Goal: Information Seeking & Learning: Learn about a topic

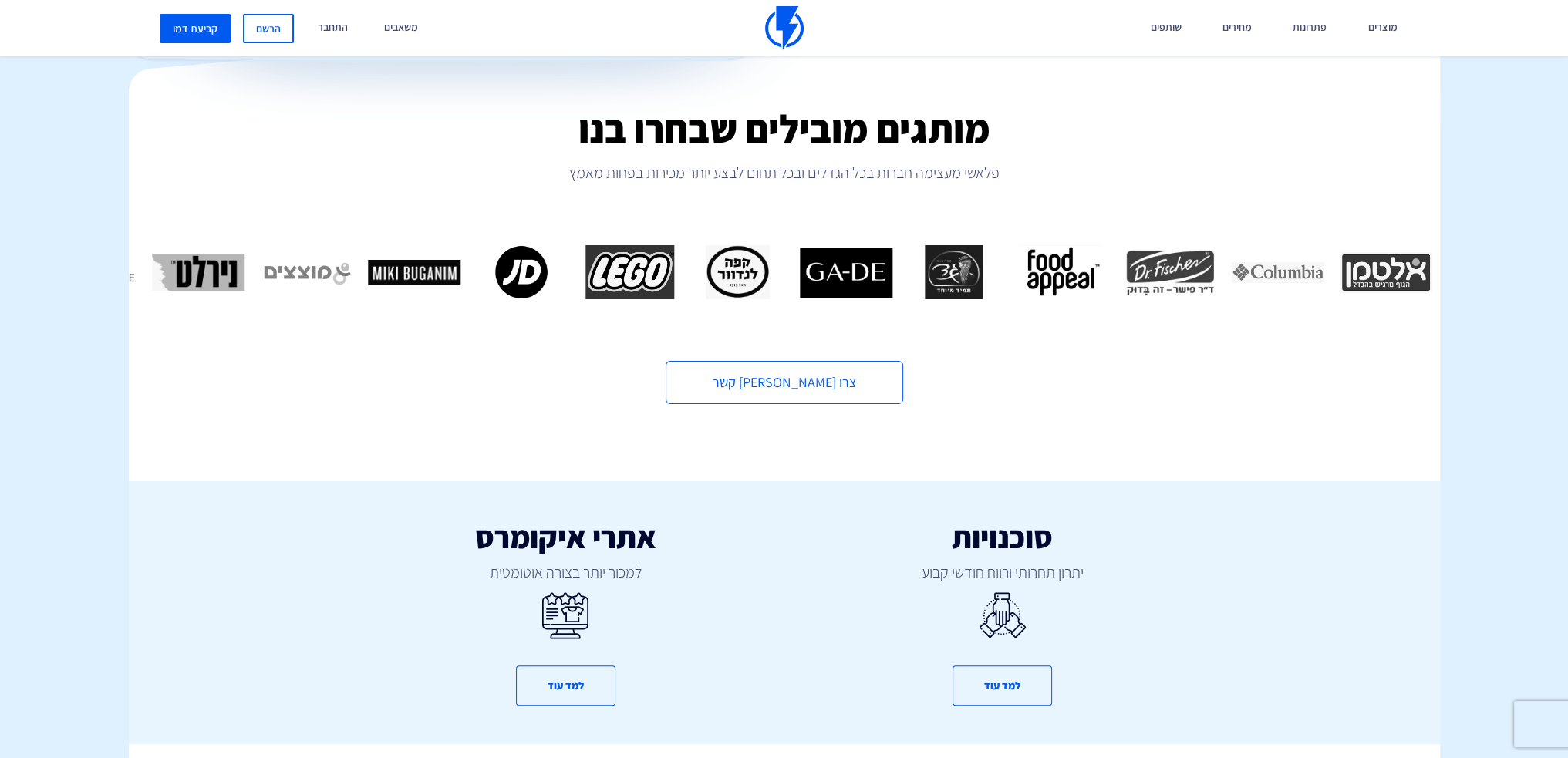
scroll to position [694, 0]
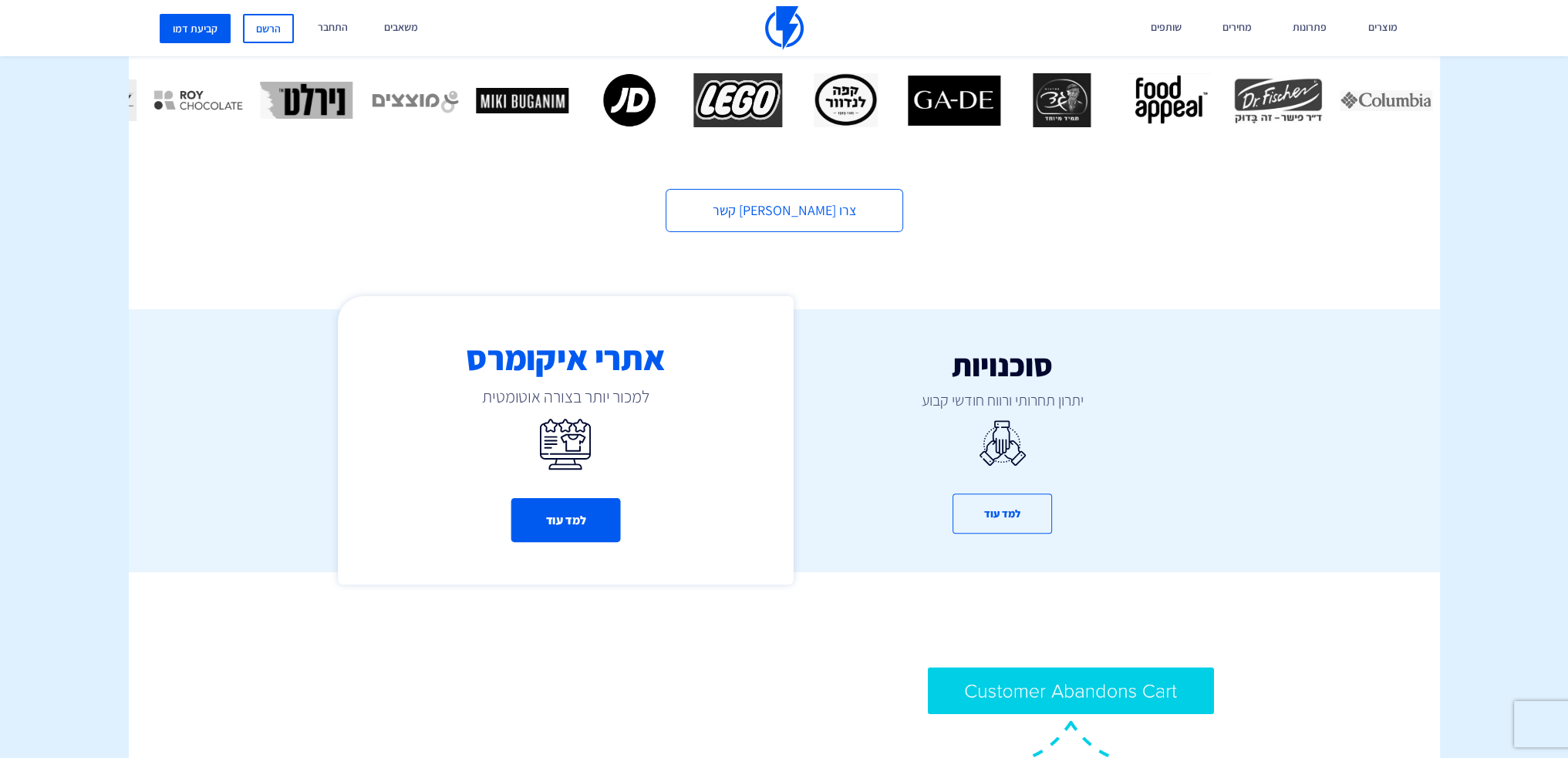
click at [573, 498] on button "למד עוד" at bounding box center [565, 520] width 110 height 44
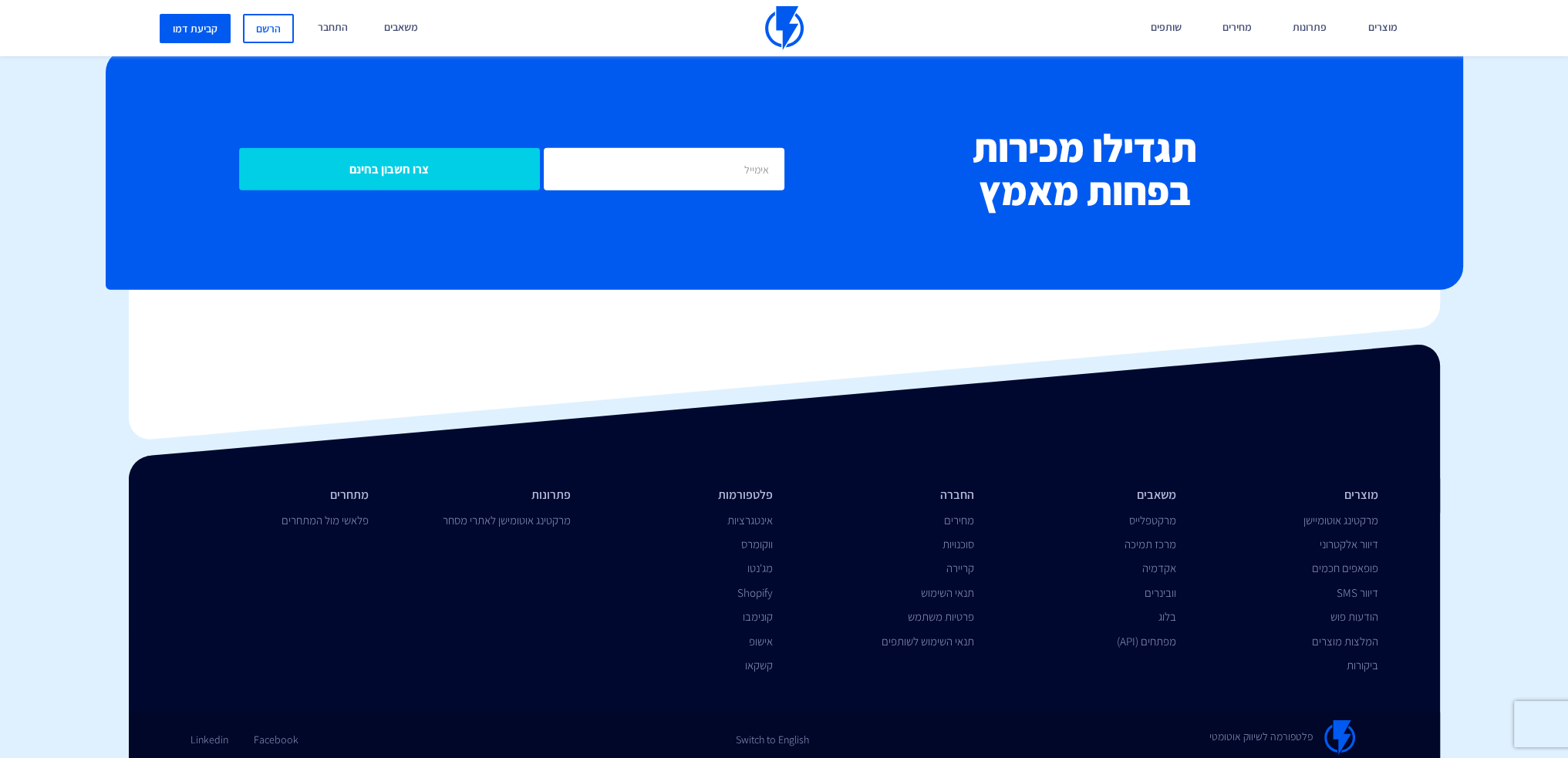
scroll to position [6448, 0]
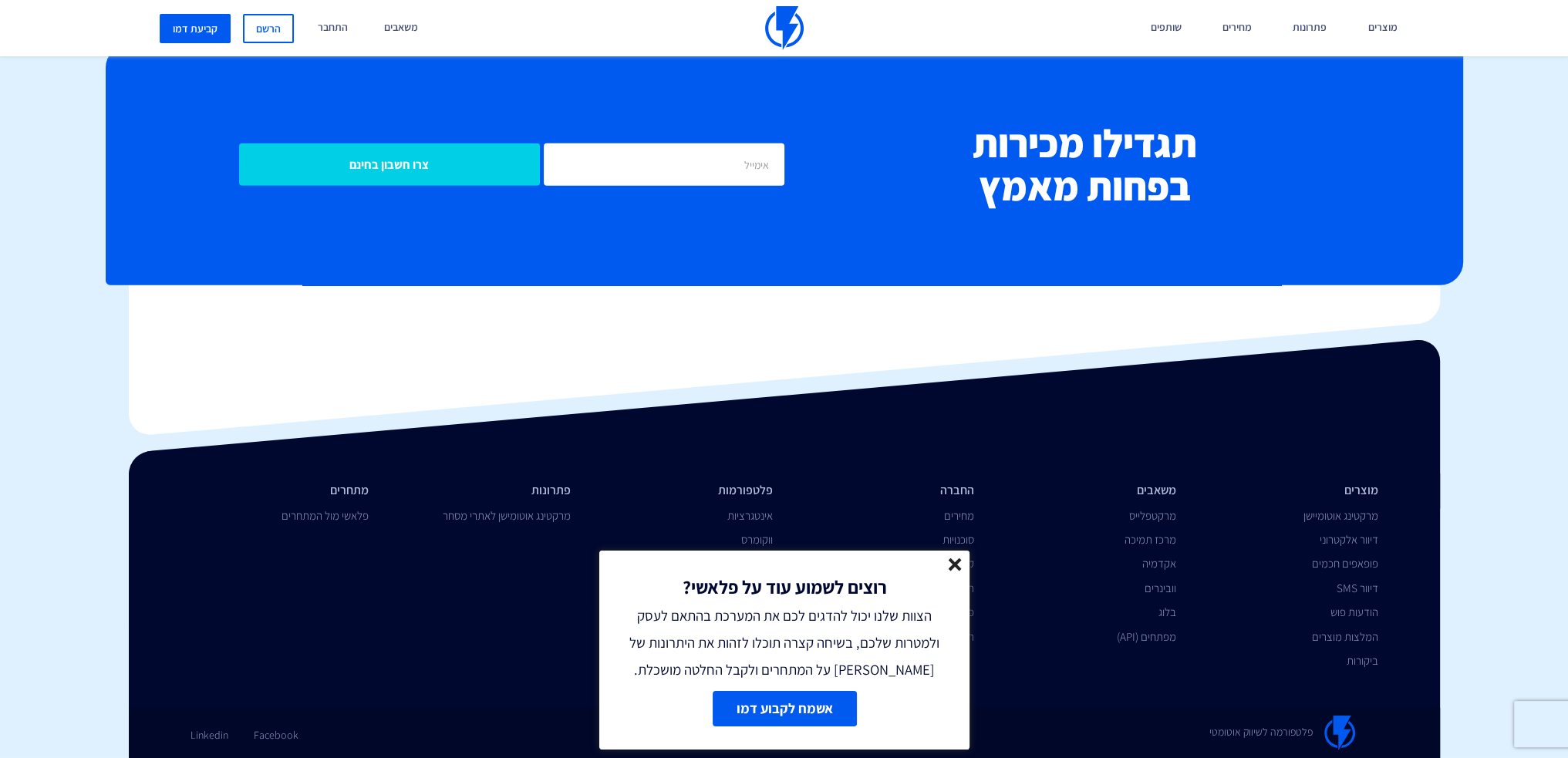
click at [958, 557] on div "רוצים לשמוע עוד על פלאשי? הצוות שלנו יכול להדגים לכם את המערכת בהתאם לעסק ולמטר…" at bounding box center [784, 617] width 370 height 133
click at [958, 565] on line at bounding box center [954, 564] width 11 height 11
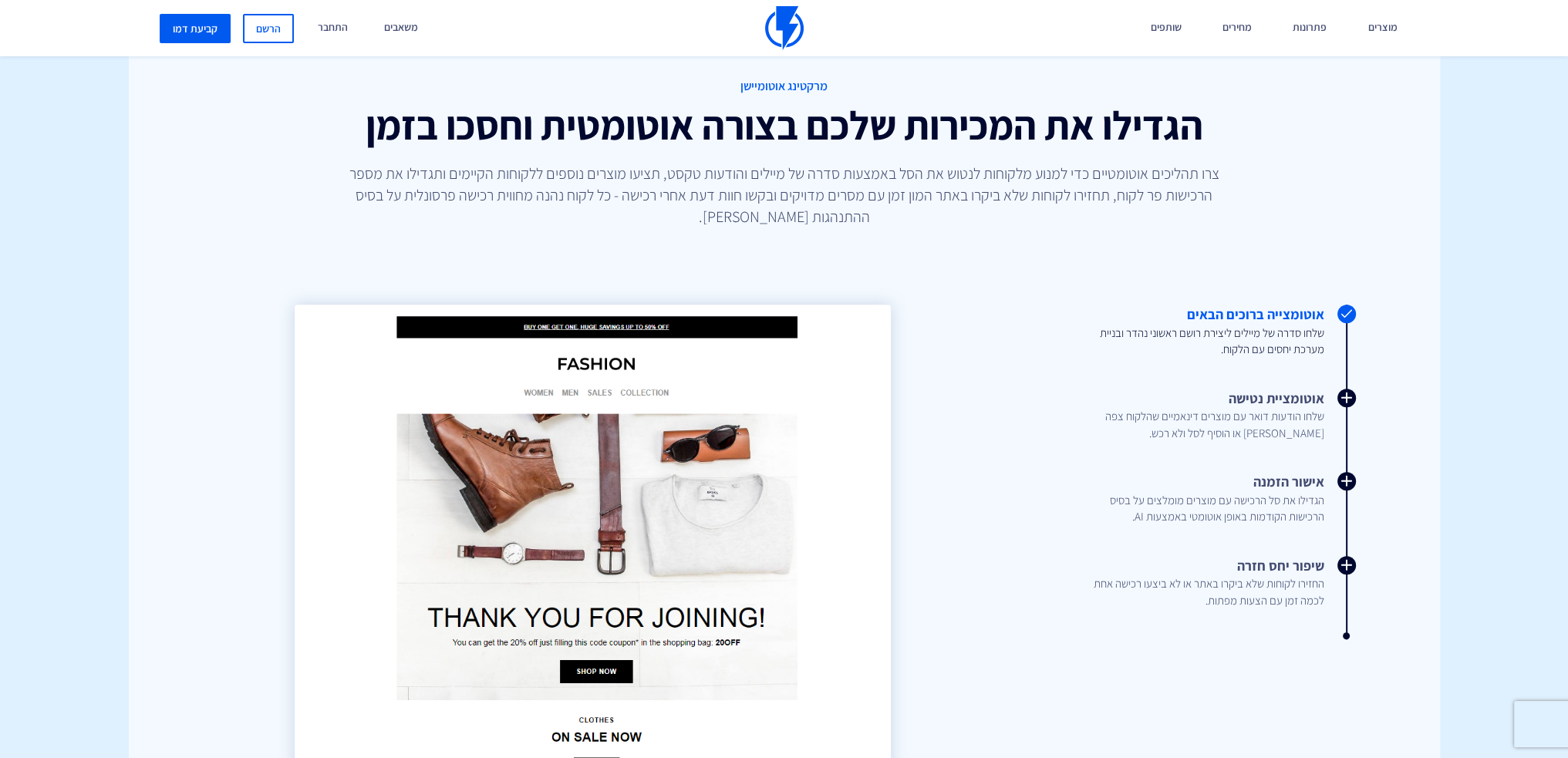
scroll to position [0, 0]
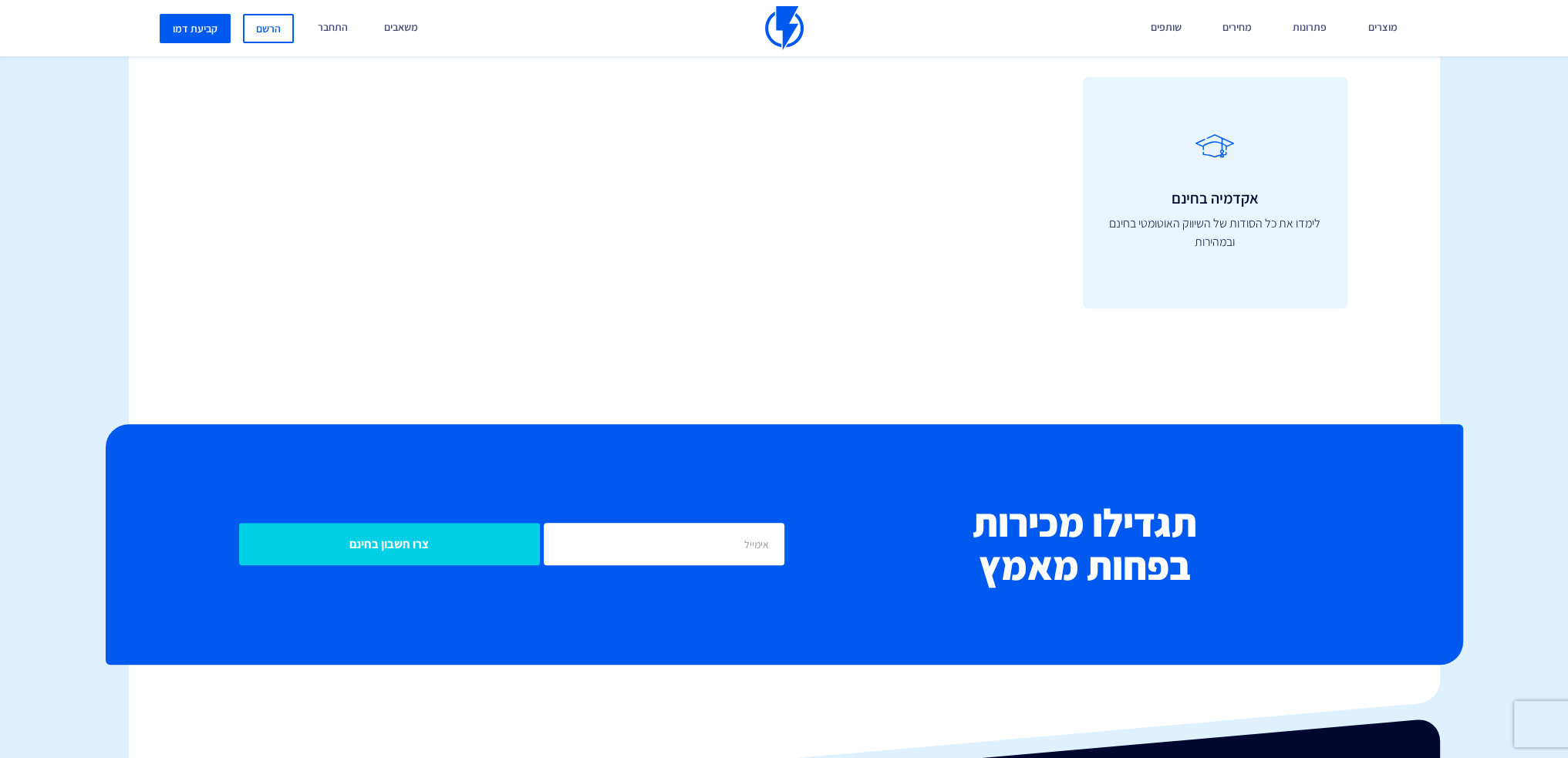
scroll to position [1929, 0]
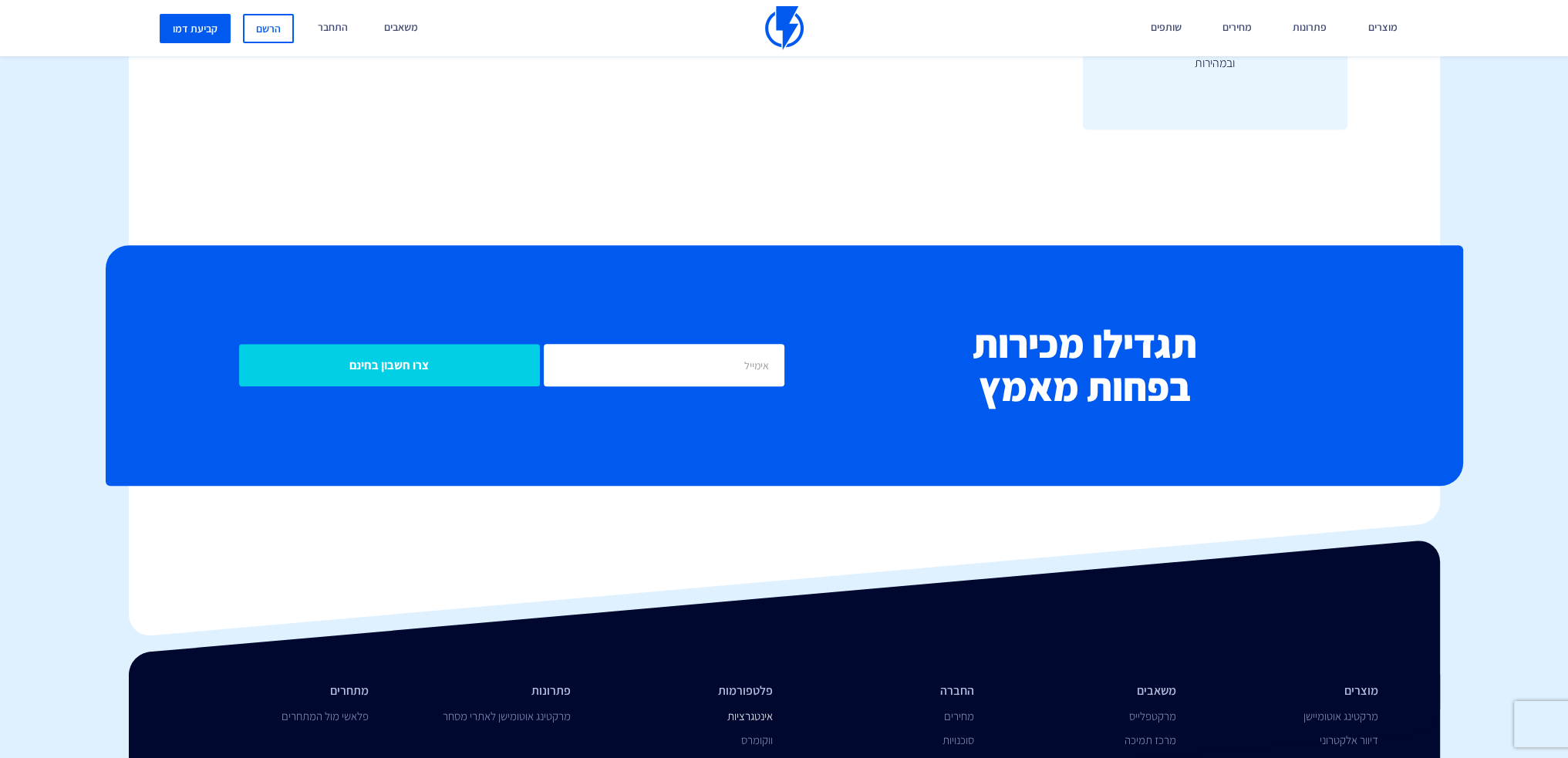
click at [757, 716] on link "אינטגרציות" at bounding box center [750, 716] width 45 height 15
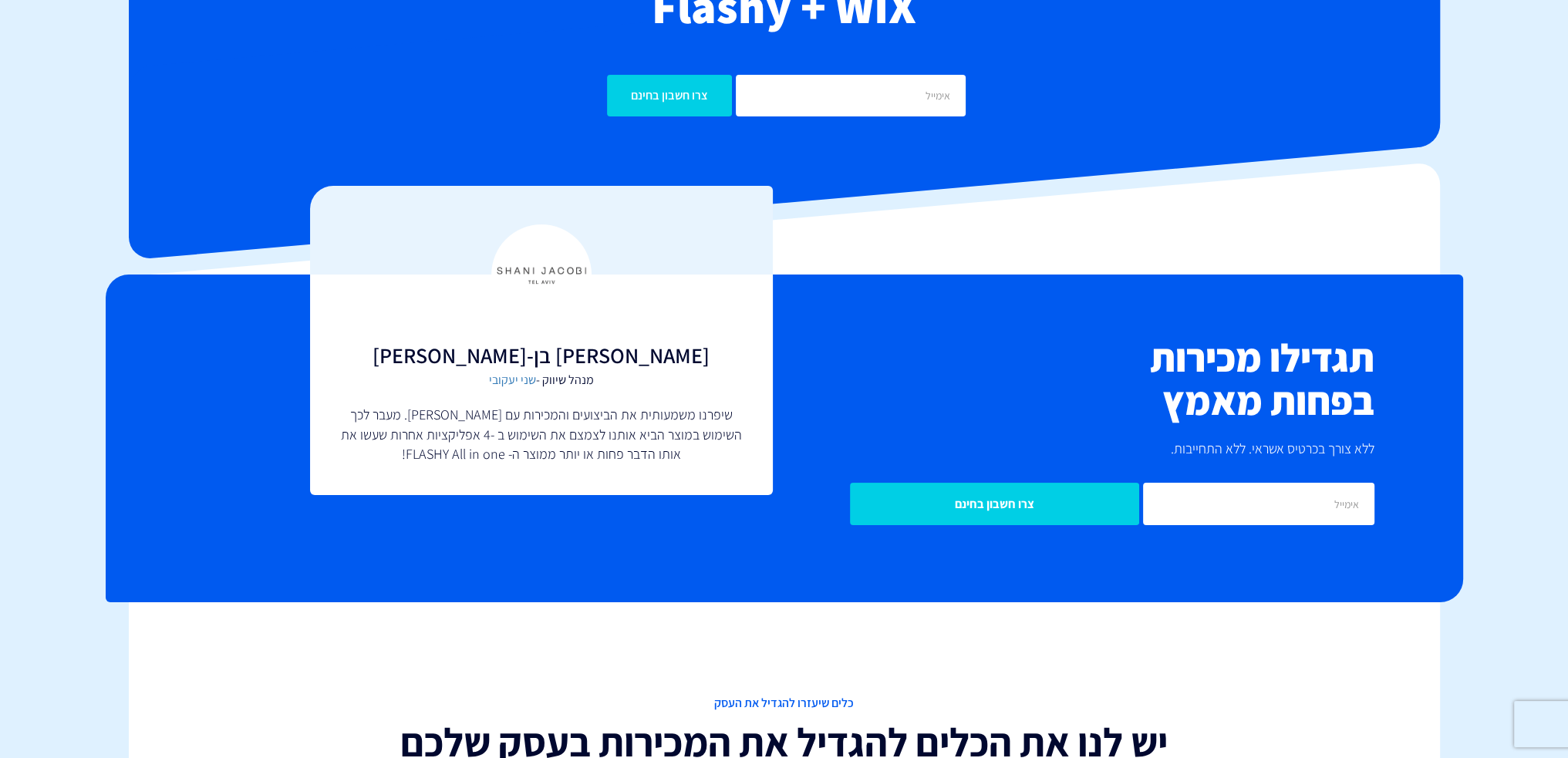
scroll to position [0, 0]
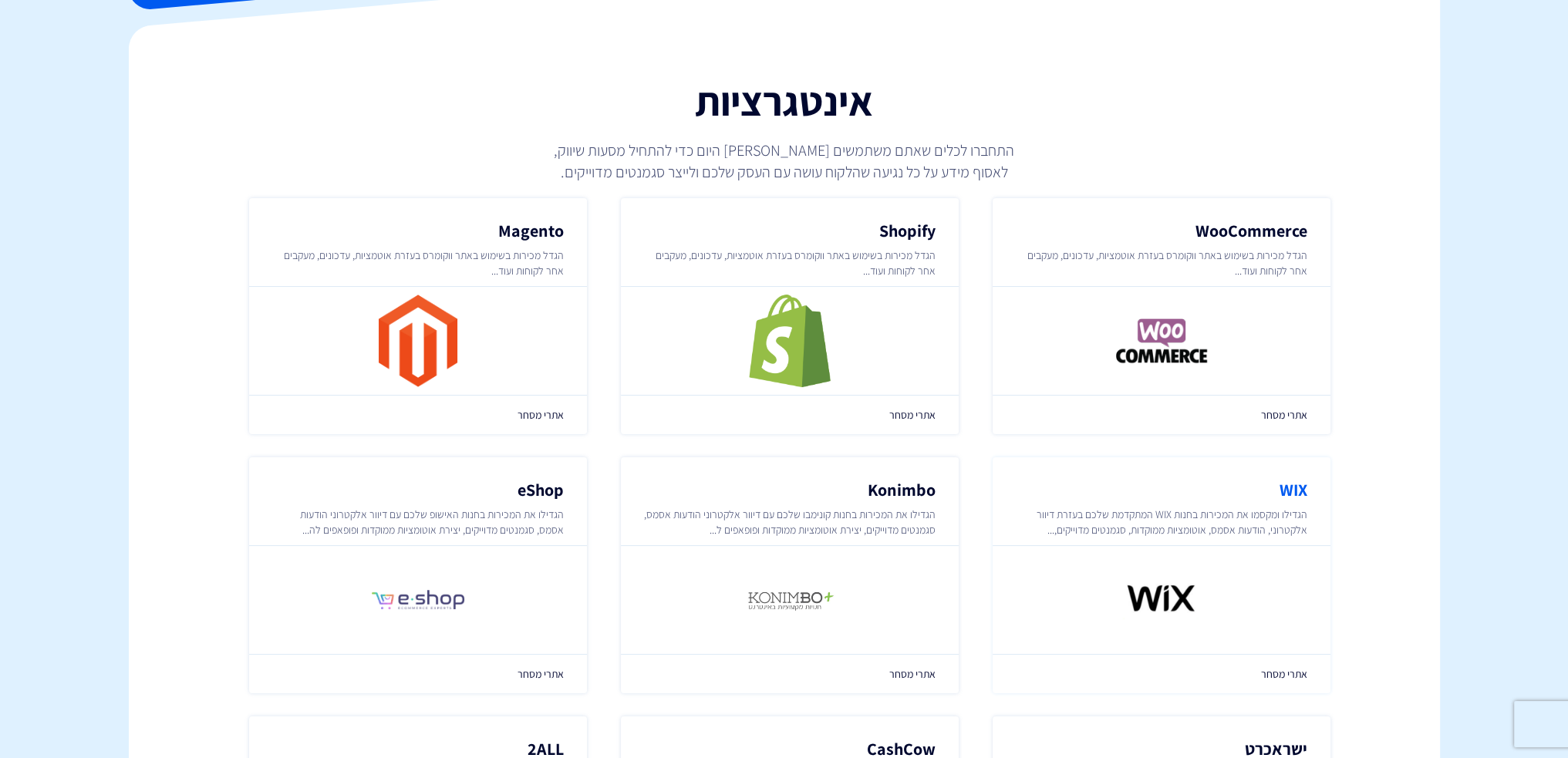
scroll to position [231, 0]
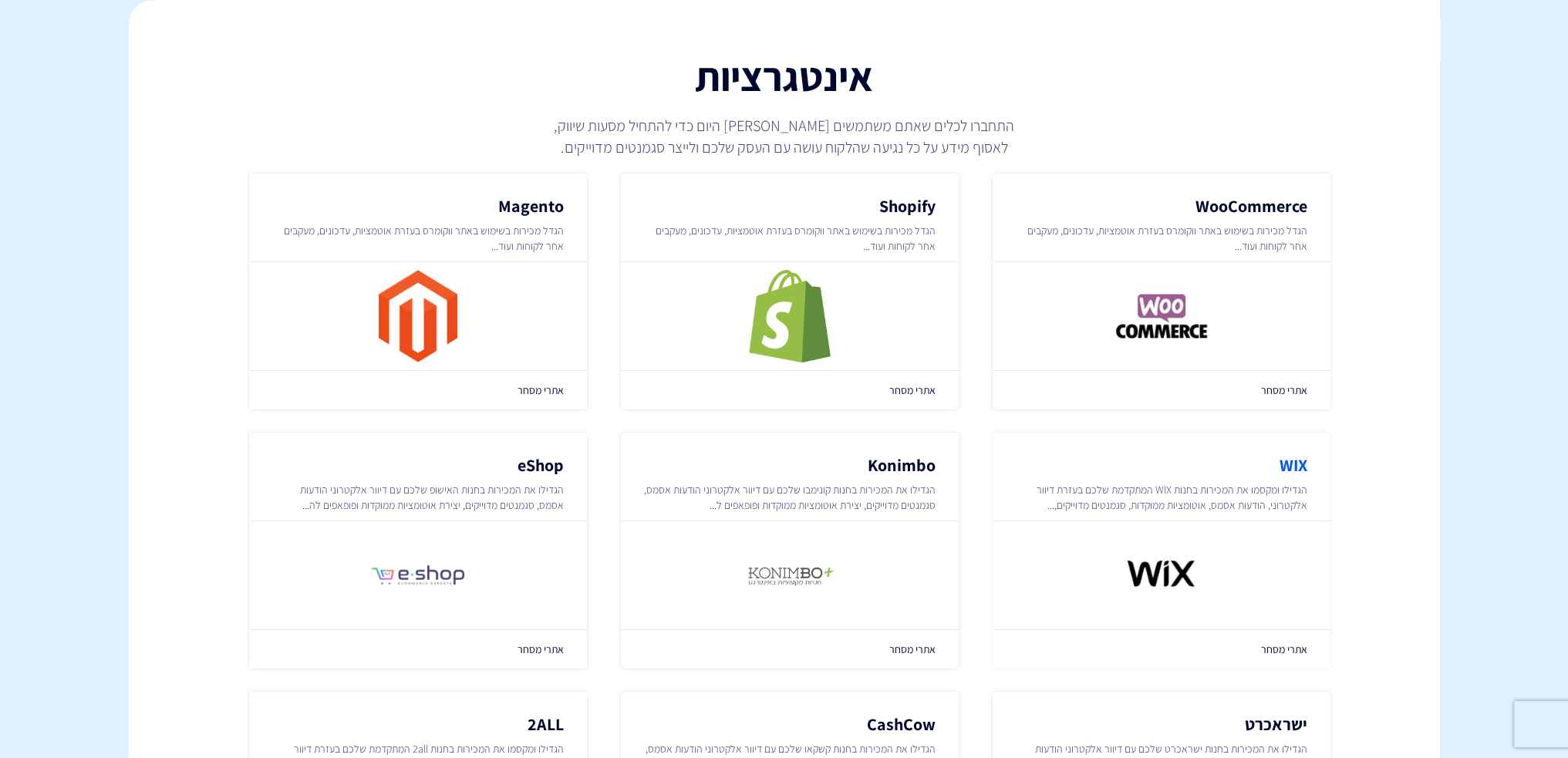
click at [1276, 494] on p "הגדילו ומקסמו את המכירות בחנות WIX המתקדמת שלכם בעזרת דיוור אלקטרוני, הודעות אס…" at bounding box center [1161, 498] width 291 height 31
